Goal: Task Accomplishment & Management: Manage account settings

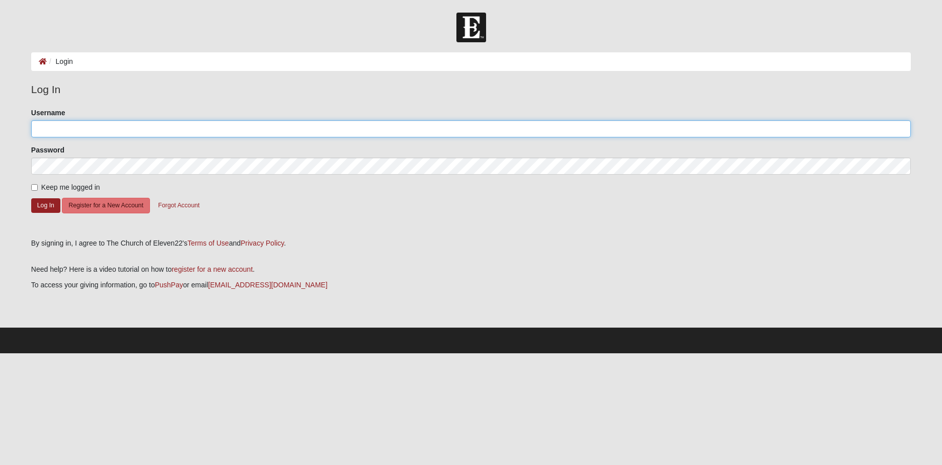
click at [76, 124] on input "Username" at bounding box center [470, 128] width 879 height 17
type input "[EMAIL_ADDRESS][DOMAIN_NAME]"
click at [38, 188] on label "Keep me logged in" at bounding box center [65, 187] width 69 height 11
click at [38, 188] on input "Keep me logged in" at bounding box center [34, 187] width 7 height 7
checkbox input "true"
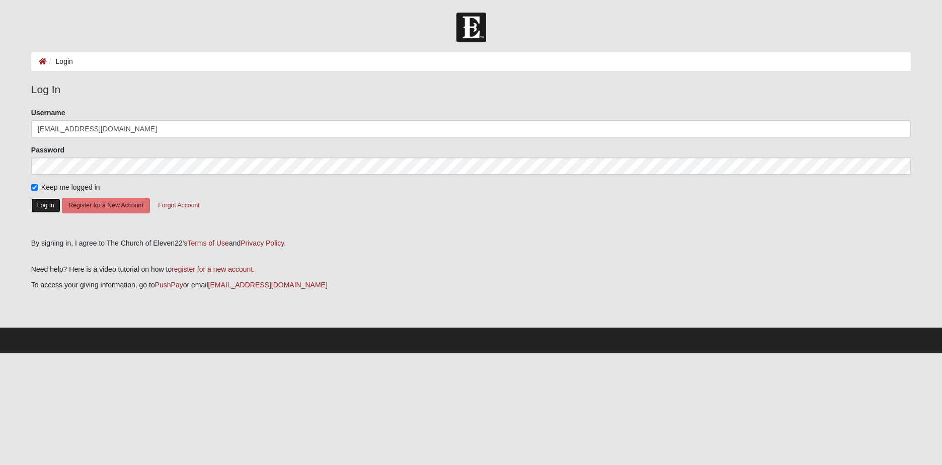
click at [40, 200] on button "Log In" at bounding box center [45, 205] width 29 height 15
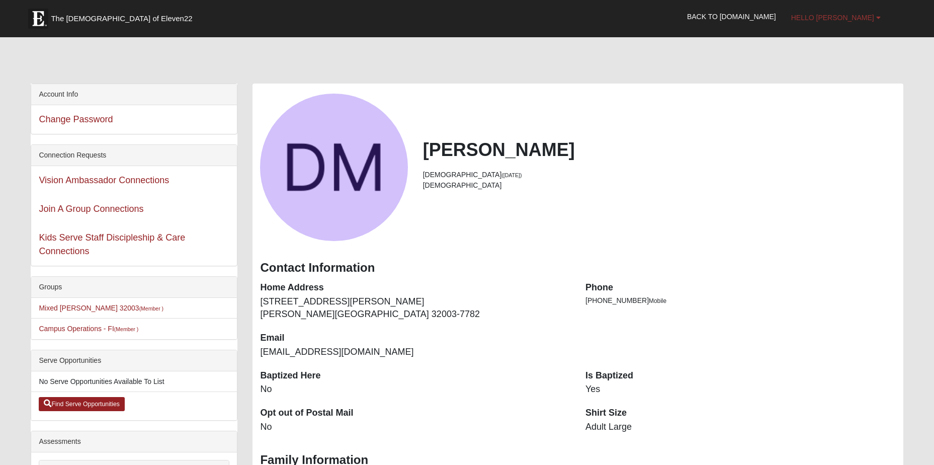
click at [857, 18] on span "Hello Dean" at bounding box center [832, 18] width 83 height 8
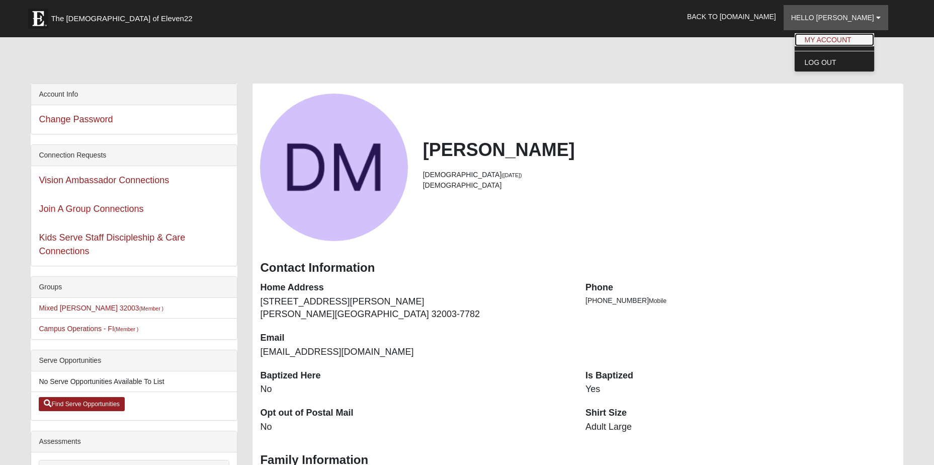
click at [856, 38] on link "My Account" at bounding box center [834, 39] width 79 height 13
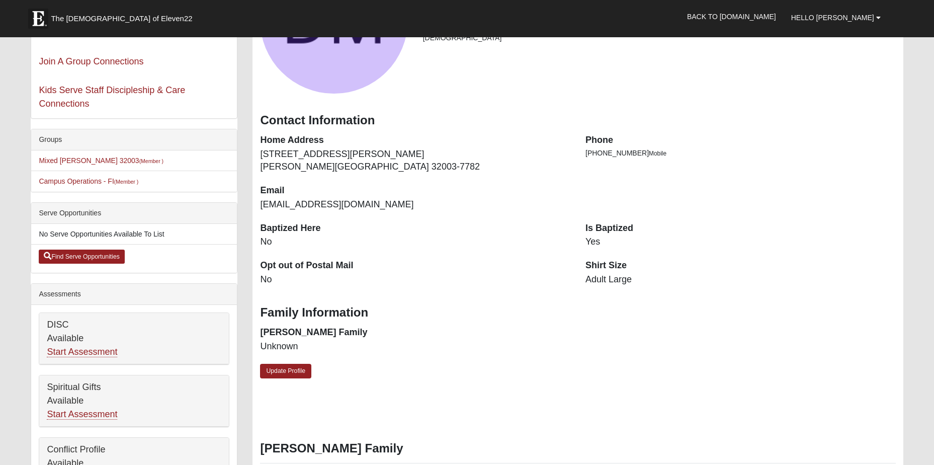
scroll to position [151, 0]
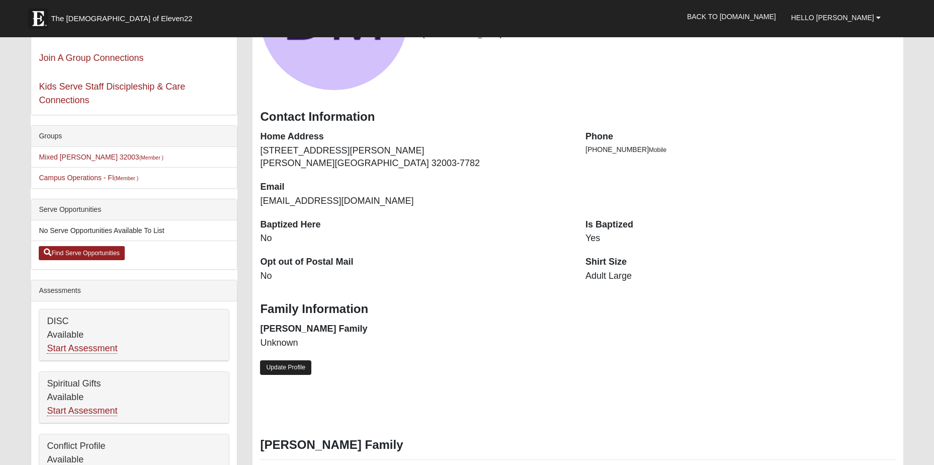
click at [289, 365] on link "Update Profile" at bounding box center [285, 367] width 51 height 15
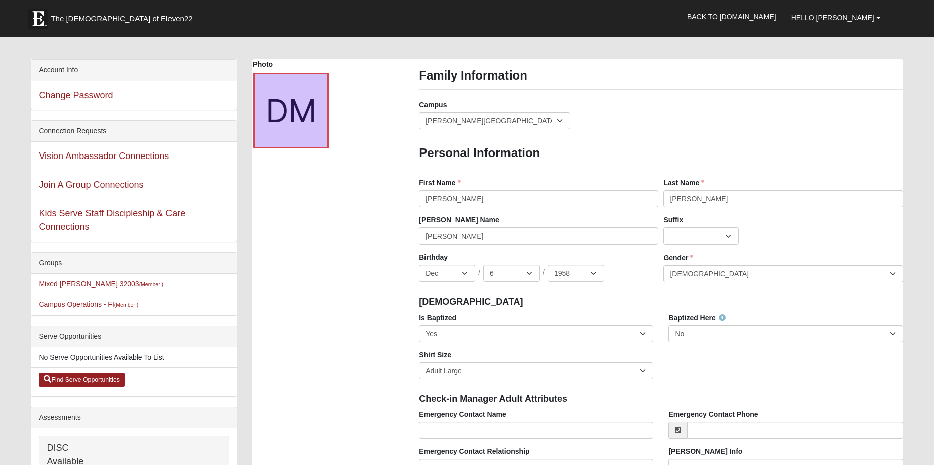
scroll to position [0, 0]
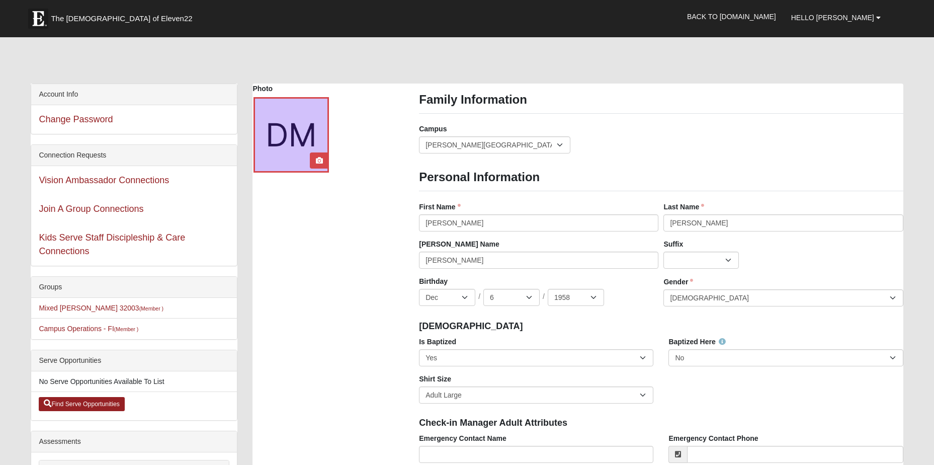
click at [296, 150] on div at bounding box center [290, 134] width 75 height 75
click at [317, 156] on link at bounding box center [319, 160] width 13 height 16
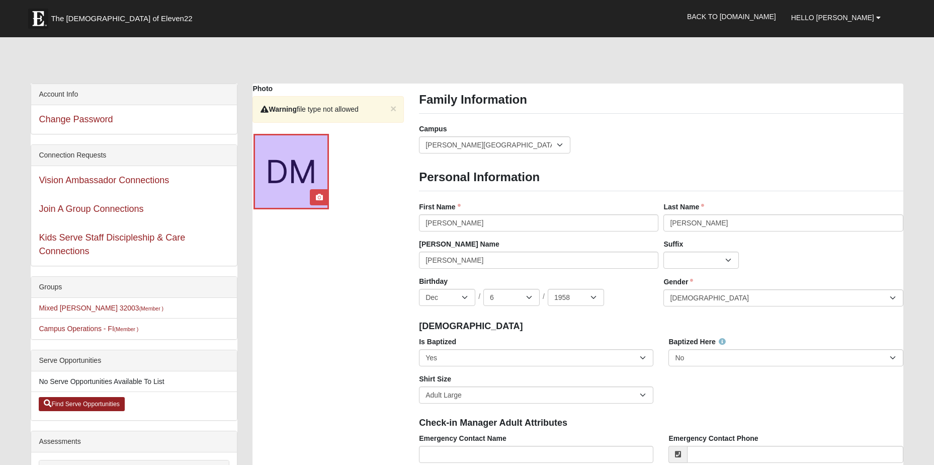
click at [304, 186] on div at bounding box center [290, 171] width 75 height 75
click at [317, 194] on icon at bounding box center [319, 197] width 7 height 7
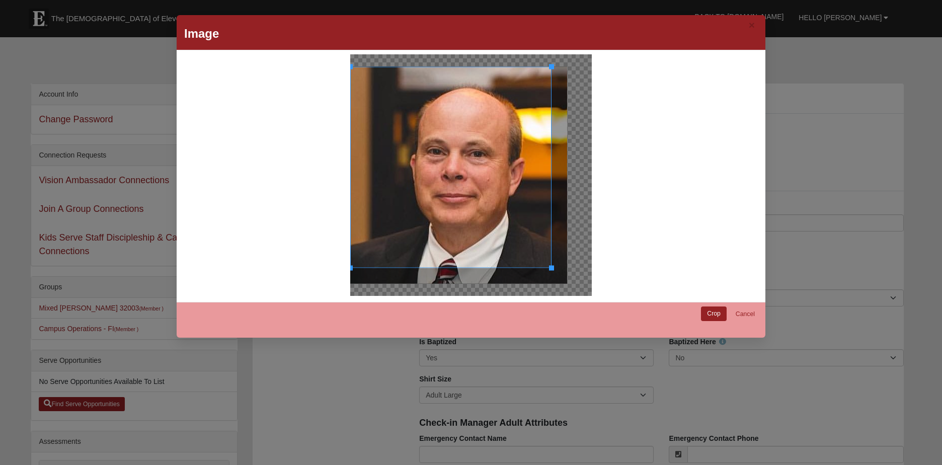
drag, startPoint x: 563, startPoint y: 282, endPoint x: 547, endPoint y: 258, distance: 28.7
click at [547, 258] on div at bounding box center [450, 166] width 201 height 201
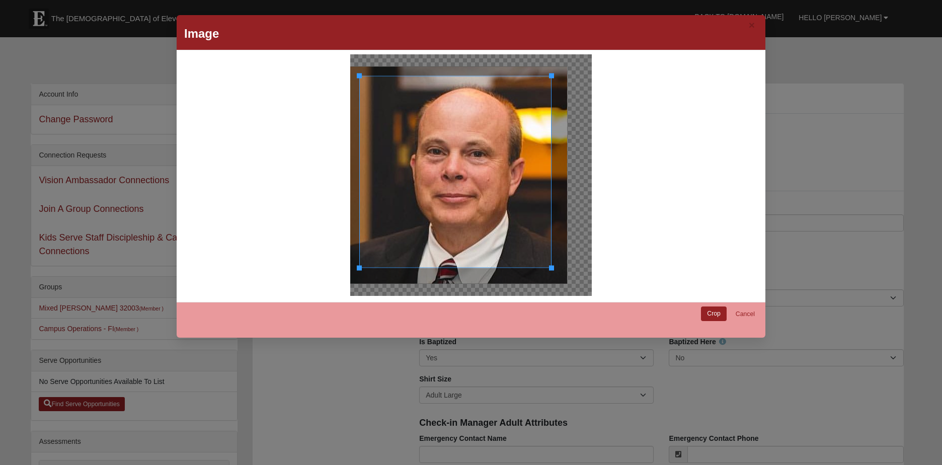
drag, startPoint x: 347, startPoint y: 67, endPoint x: 356, endPoint y: 75, distance: 12.5
click at [357, 75] on div at bounding box center [359, 75] width 5 height 5
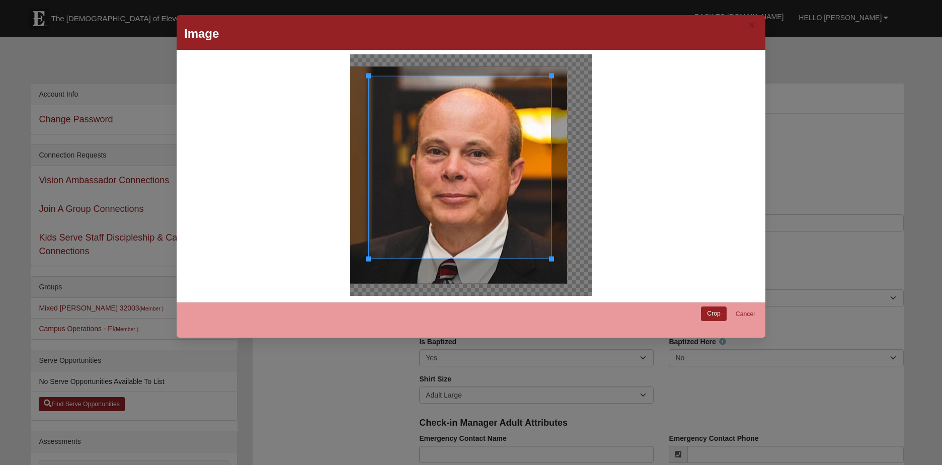
drag, startPoint x: 357, startPoint y: 264, endPoint x: 364, endPoint y: 260, distance: 8.8
click at [368, 259] on div at bounding box center [459, 166] width 183 height 183
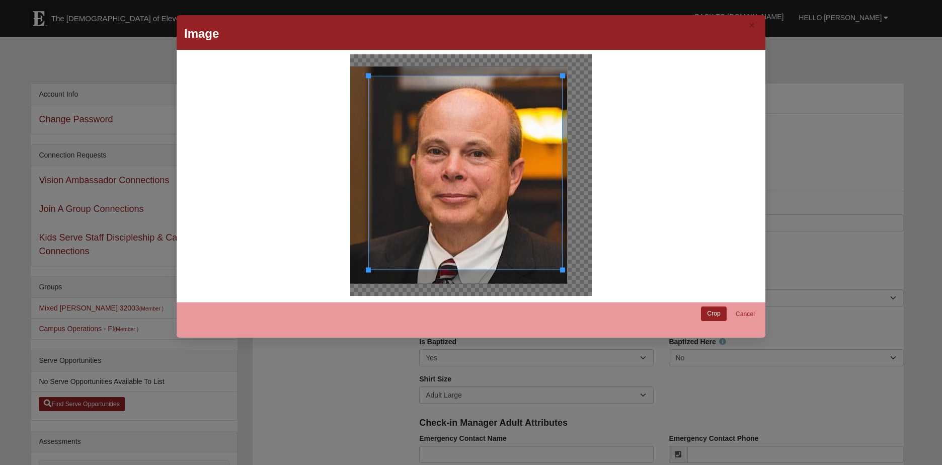
drag, startPoint x: 546, startPoint y: 258, endPoint x: 547, endPoint y: 270, distance: 11.7
click at [547, 270] on div at bounding box center [465, 172] width 194 height 194
click at [529, 237] on div at bounding box center [464, 173] width 194 height 194
drag, startPoint x: 393, startPoint y: 271, endPoint x: 392, endPoint y: 282, distance: 11.6
click at [392, 282] on div at bounding box center [458, 174] width 217 height 217
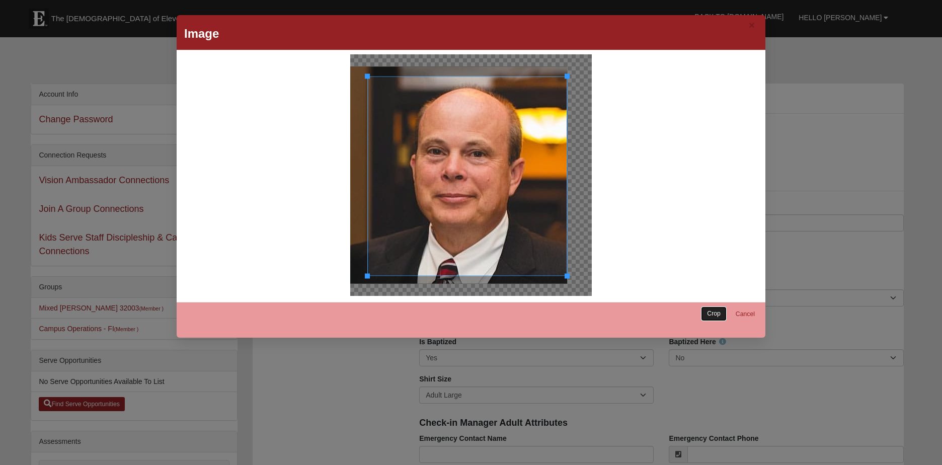
click at [701, 313] on link "Crop" at bounding box center [714, 313] width 26 height 15
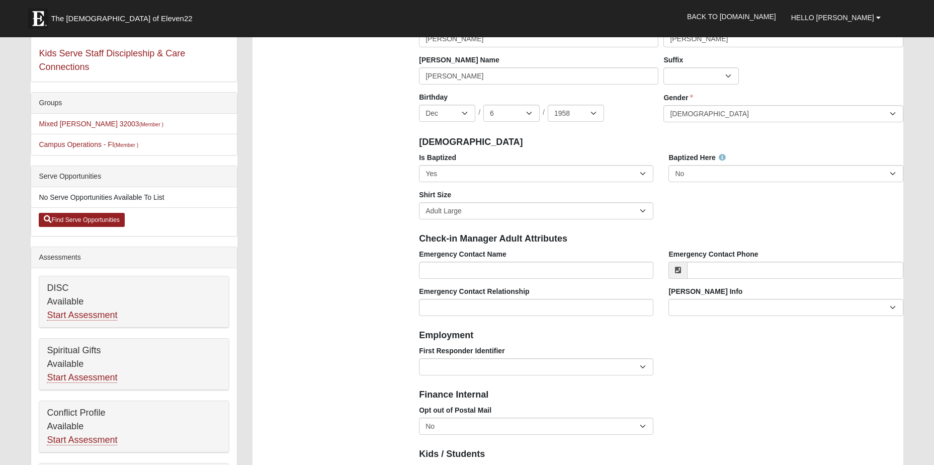
scroll to position [201, 0]
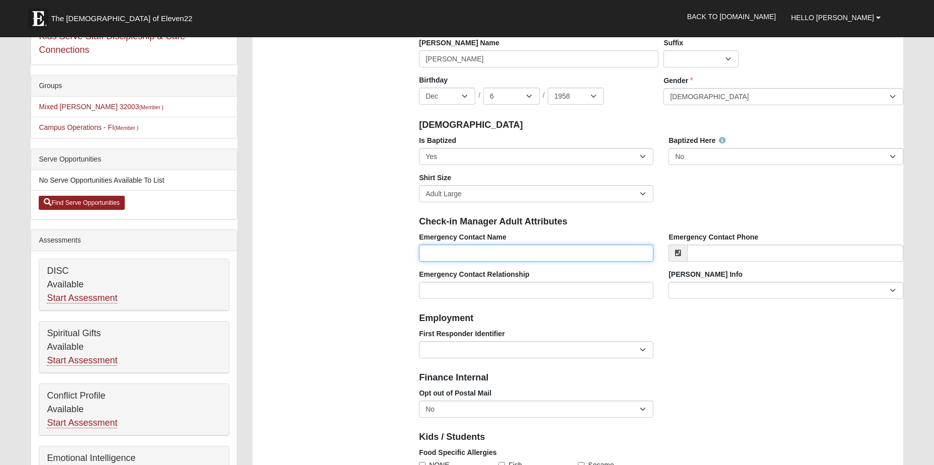
click at [433, 250] on input "Emergency Contact Name" at bounding box center [536, 252] width 234 height 17
type input "[PERSON_NAME]"
click at [717, 251] on input "Emergency Contact Phone" at bounding box center [795, 252] width 216 height 17
type input "[PHONE_NUMBER]"
click at [443, 285] on input "Emergency Contact Relationship" at bounding box center [536, 290] width 234 height 17
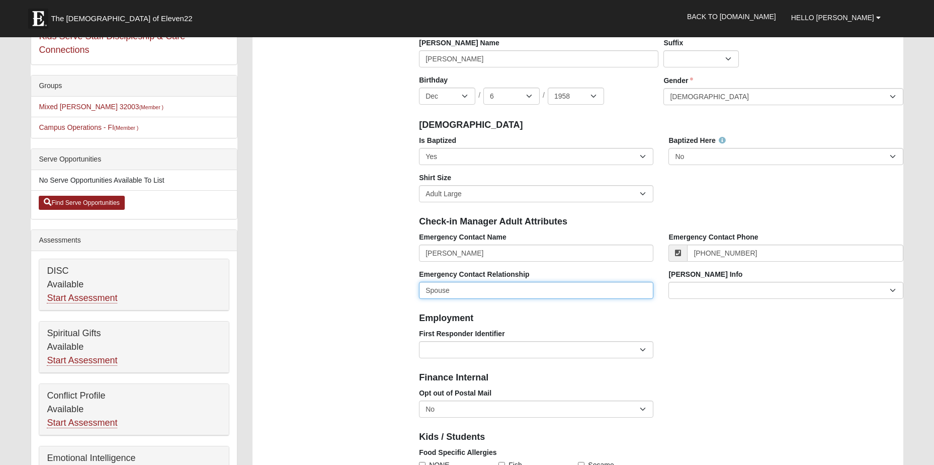
type input "Spouse"
click at [474, 344] on select "EMT | Paramedic | Medical Firefighter | Fire Department Police Officer | Sherif…" at bounding box center [536, 349] width 234 height 17
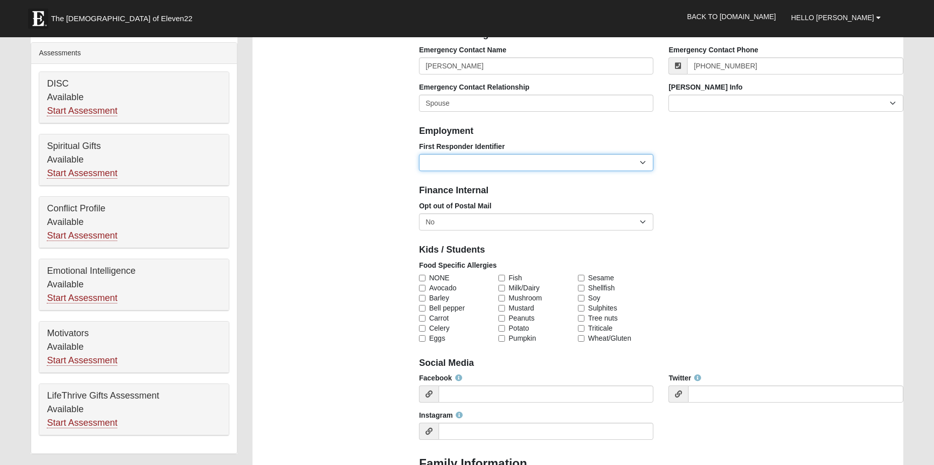
scroll to position [402, 0]
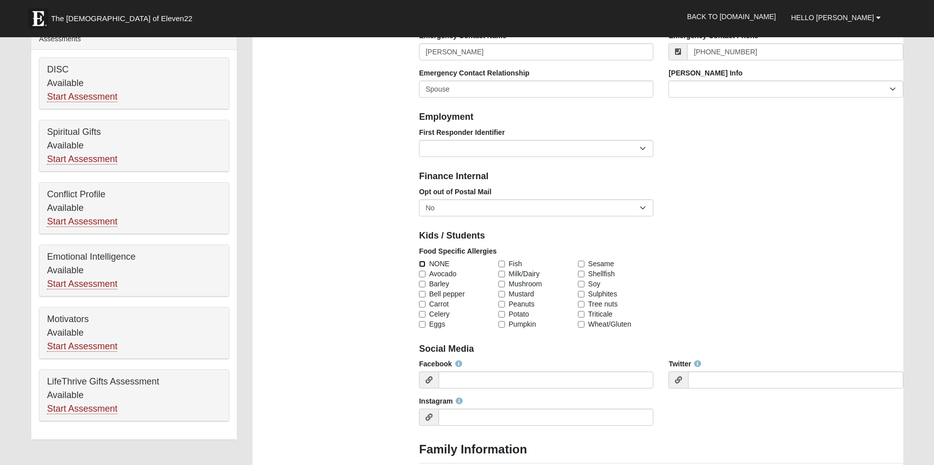
click at [421, 265] on input "NONE" at bounding box center [422, 264] width 7 height 7
checkbox input "true"
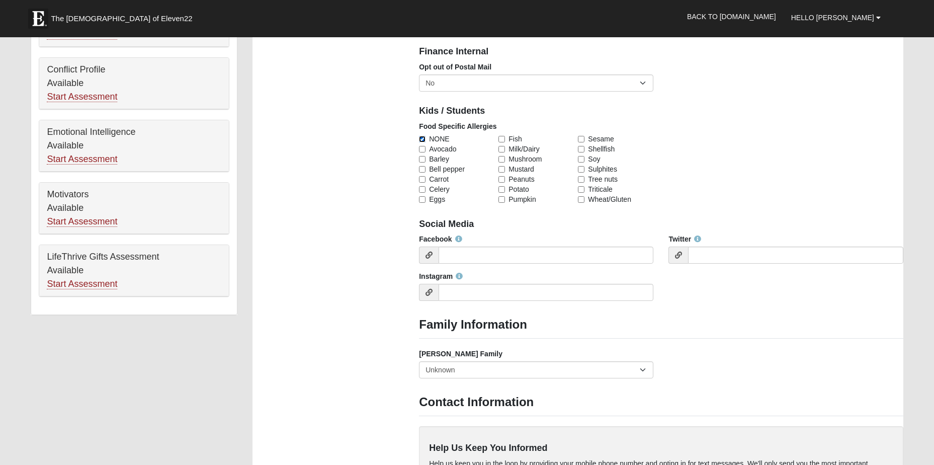
scroll to position [553, 0]
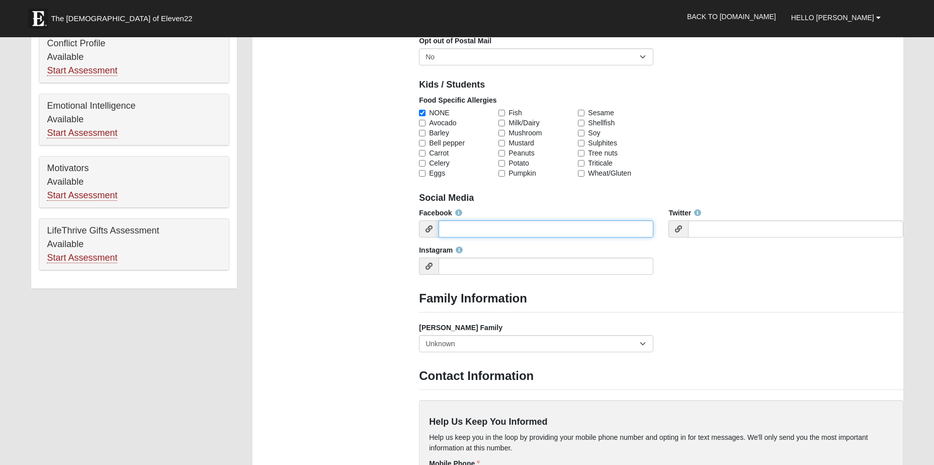
click at [455, 227] on input "Facebook" at bounding box center [546, 228] width 215 height 17
drag, startPoint x: 448, startPoint y: 226, endPoint x: 446, endPoint y: 231, distance: 5.7
paste input "https://32a20588.isolation.zscaler.com/profile/67090f7c-5f9a-4803-a8e2-800346e7…"
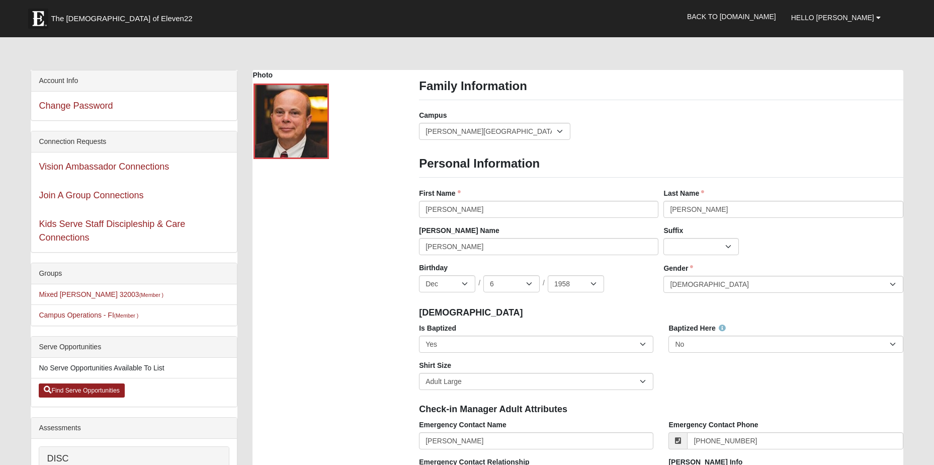
scroll to position [0, 0]
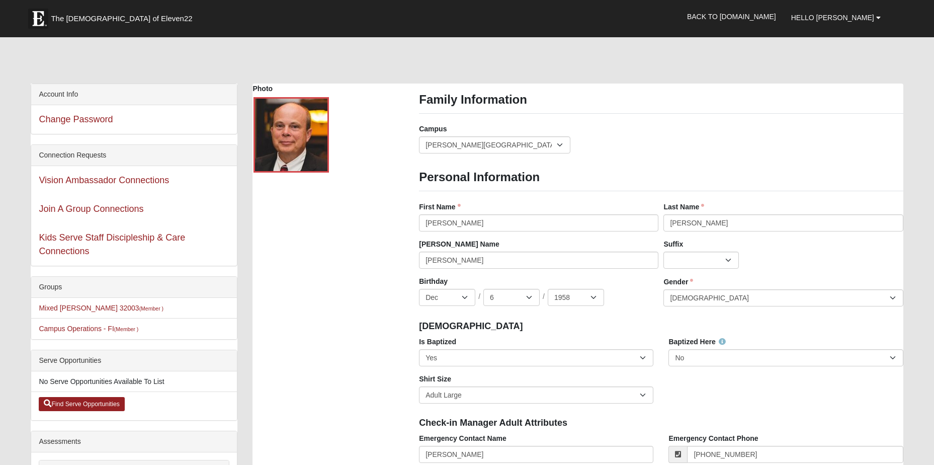
type input "https://32a20588.isolation.zscaler.com/profile/67090f7c-5f9a-4803-a8e2-800346e7…"
drag, startPoint x: 423, startPoint y: 221, endPoint x: 447, endPoint y: 222, distance: 24.2
click at [447, 222] on input "Dean" at bounding box center [538, 222] width 239 height 17
type input "H"
type input "Harold"
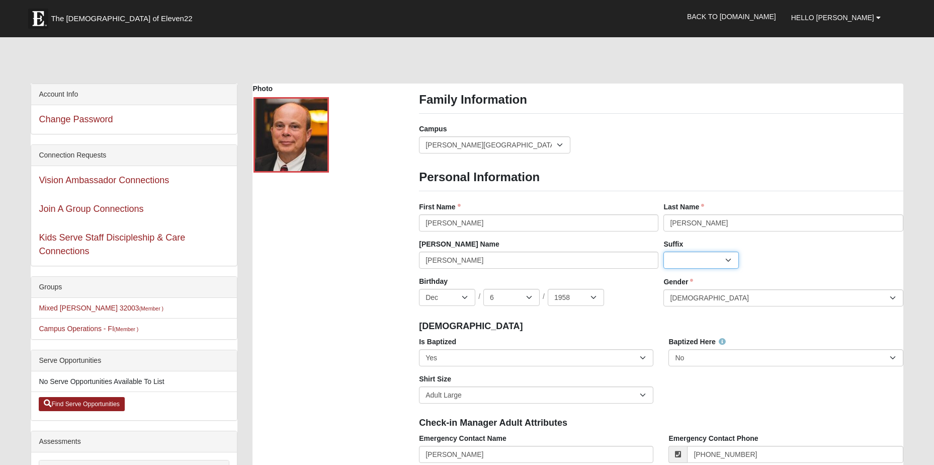
click at [695, 261] on select "Jr. Sr. Ph.D. II III IV V VI MD" at bounding box center [700, 259] width 75 height 17
select select "188"
click at [663, 251] on select "Jr. Sr. Ph.D. II III IV V VI MD" at bounding box center [700, 259] width 75 height 17
click at [783, 253] on div "Jr. Sr. Ph.D. II III IV V VI MD" at bounding box center [782, 259] width 239 height 17
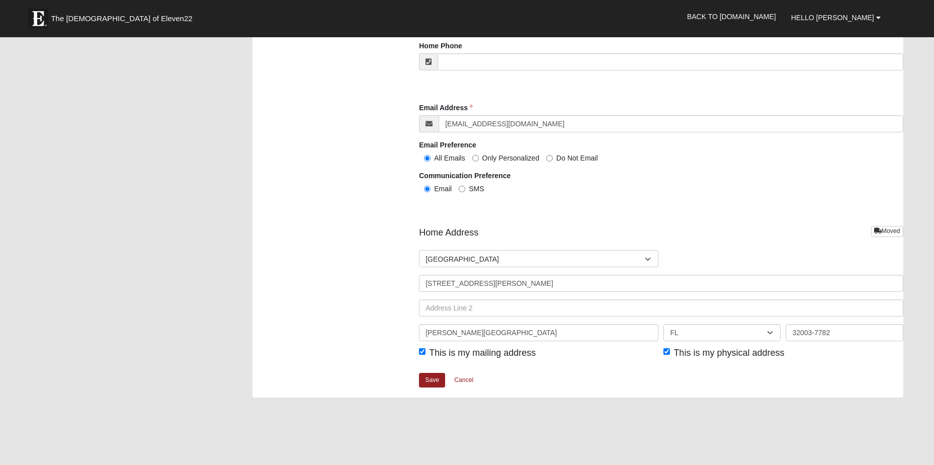
scroll to position [1056, 0]
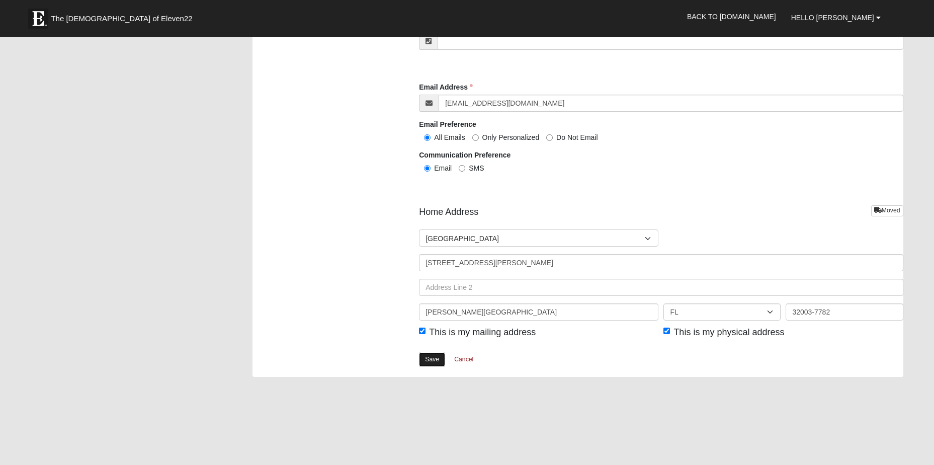
click at [425, 360] on link "Save" at bounding box center [432, 359] width 26 height 15
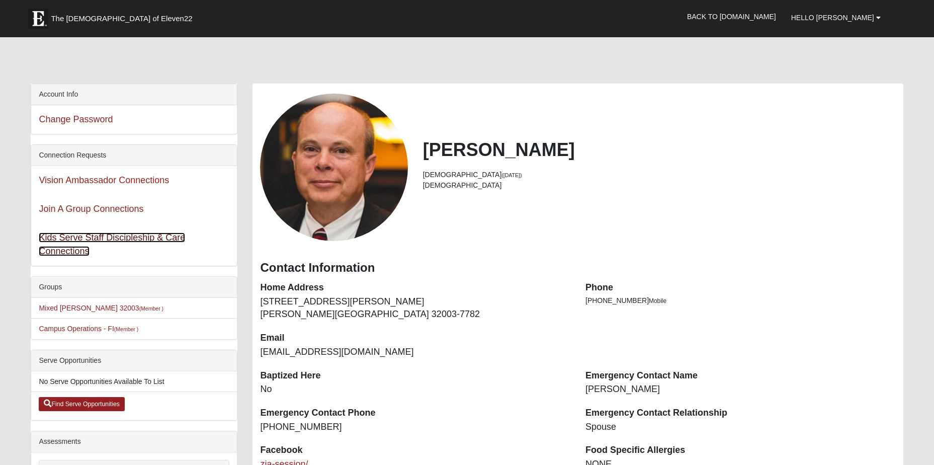
click at [125, 234] on link "Kids Serve Staff Discipleship & Care Connections" at bounding box center [112, 244] width 146 height 24
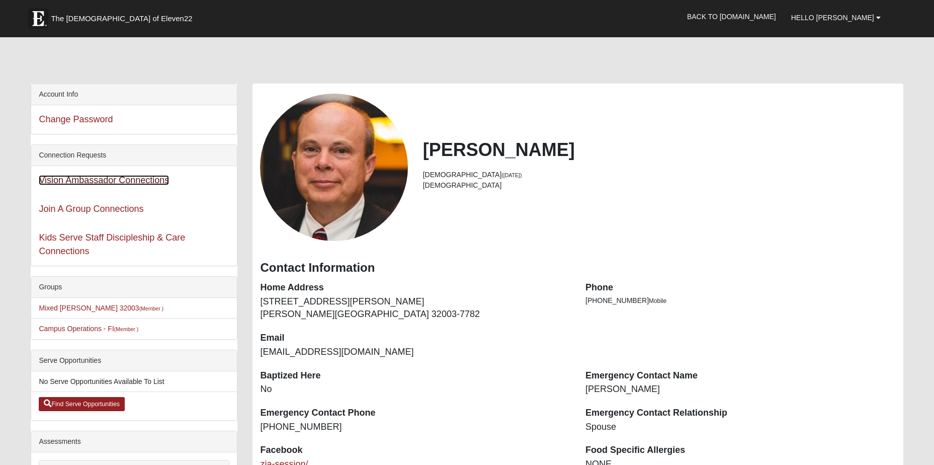
click at [114, 178] on link "Vision Ambassador Connections" at bounding box center [104, 180] width 130 height 10
click at [71, 205] on link "Join A Group Connections" at bounding box center [91, 209] width 105 height 10
